Goal: Navigation & Orientation: Find specific page/section

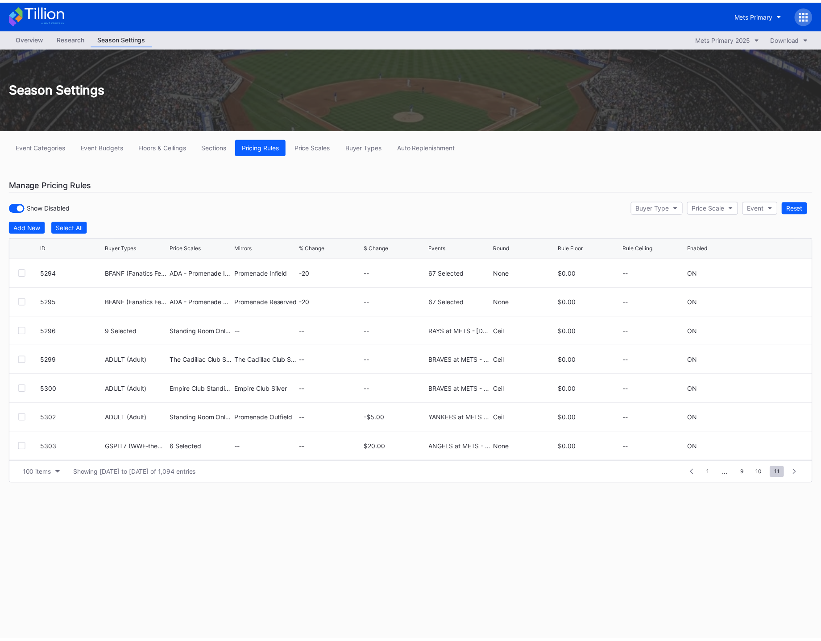
scroll to position [2524, 0]
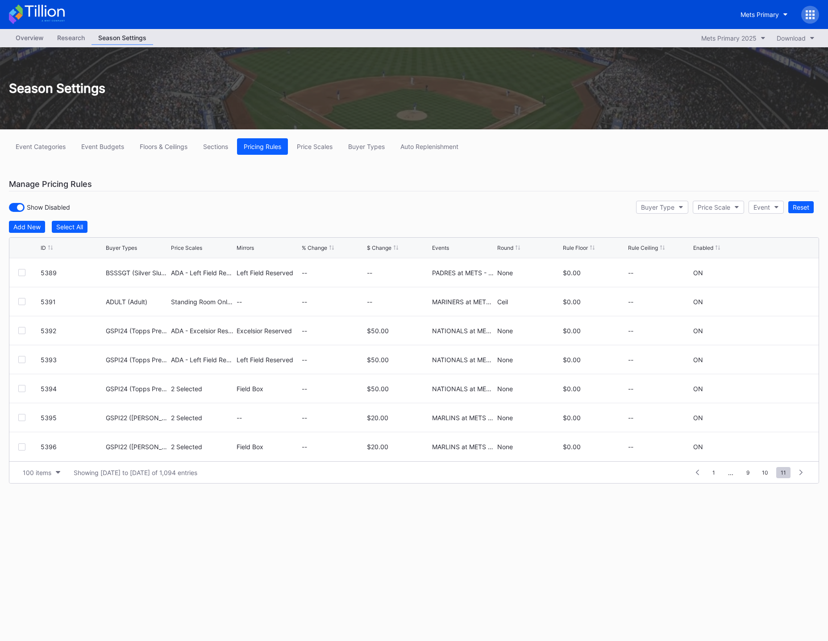
click at [518, 36] on div "Overview Research Season Settings Mets Primary 2025 Download" at bounding box center [414, 38] width 828 height 18
click at [32, 38] on div "Overview" at bounding box center [30, 37] width 42 height 13
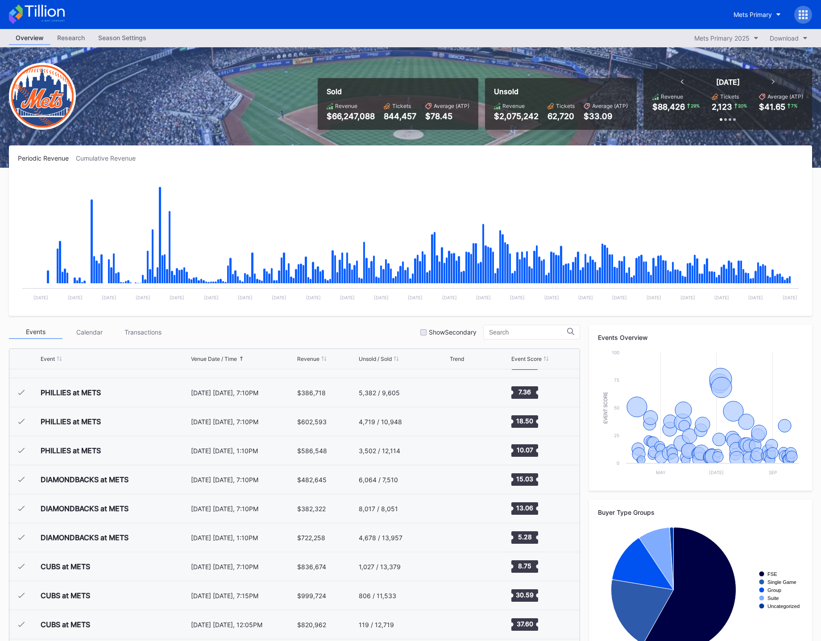
scroll to position [1886, 0]
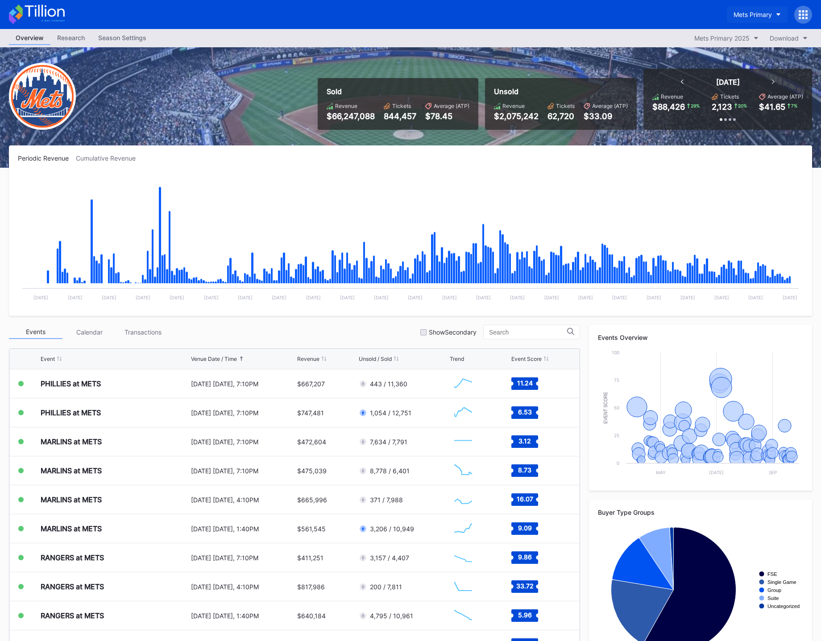
click at [769, 17] on div "Mets Primary" at bounding box center [753, 15] width 38 height 8
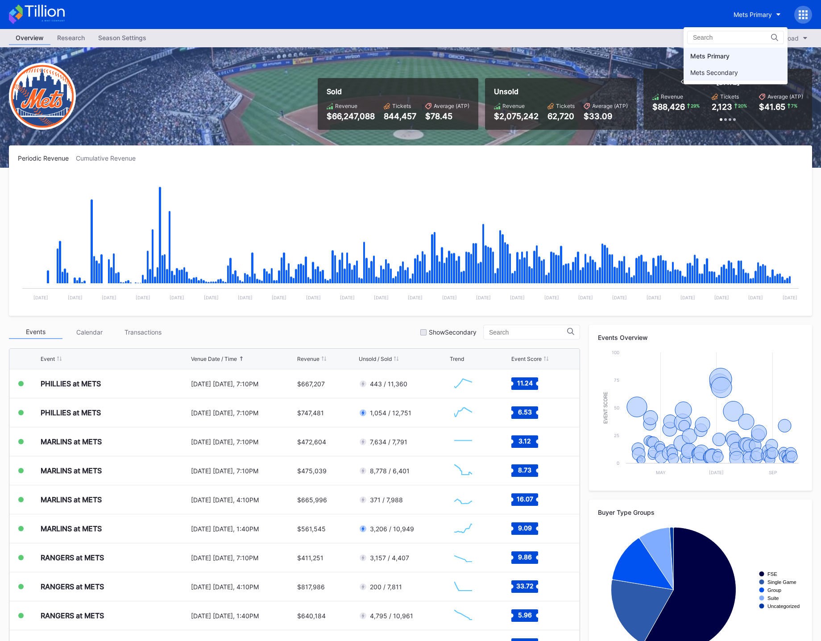
click at [720, 76] on div "Mets Secondary" at bounding box center [715, 73] width 48 height 8
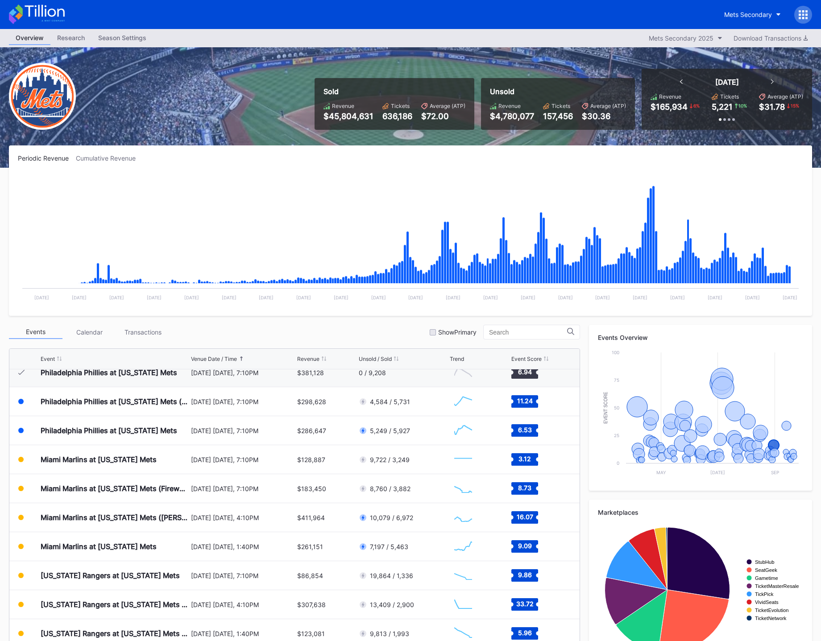
scroll to position [1850, 0]
